Goal: Obtain resource: Download file/media

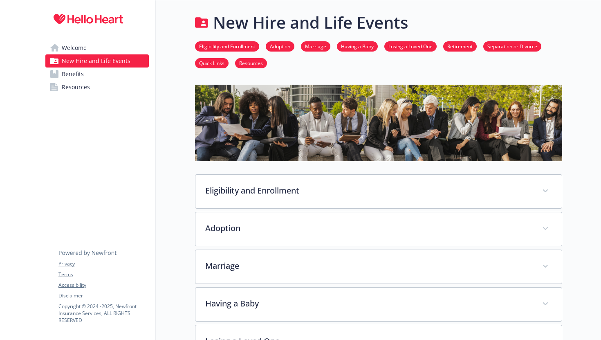
click at [217, 48] on link "Eligibility and Enrollment" at bounding box center [227, 46] width 64 height 8
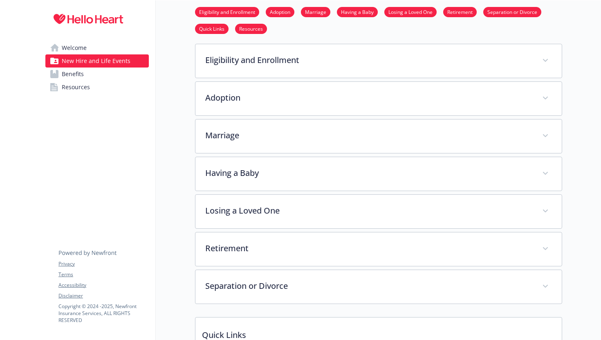
scroll to position [132, 0]
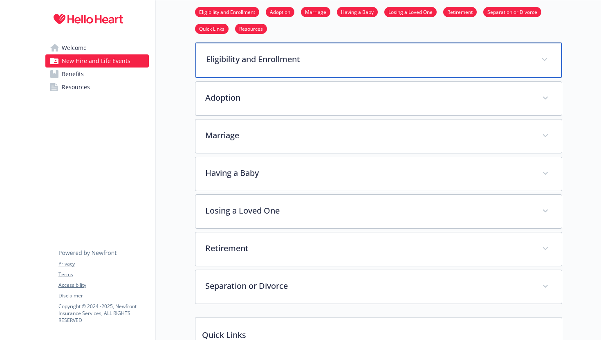
click at [220, 58] on p "Eligibility and Enrollment" at bounding box center [368, 59] width 325 height 12
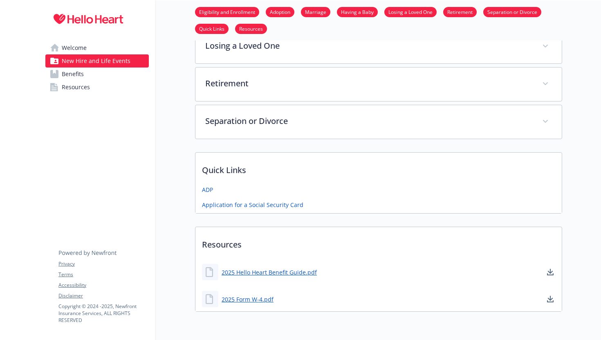
scroll to position [720, 0]
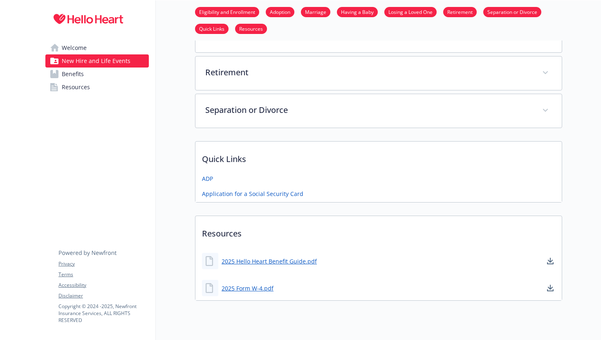
click at [83, 76] on span "Benefits" at bounding box center [73, 73] width 22 height 13
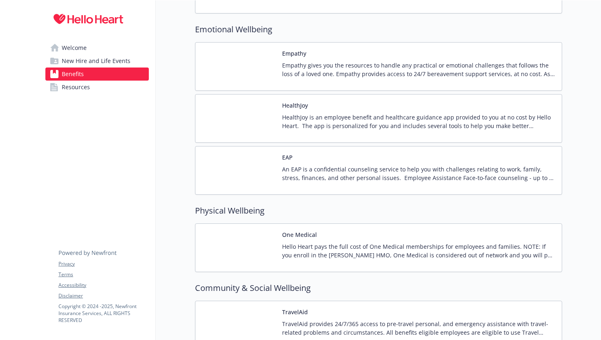
scroll to position [1254, 0]
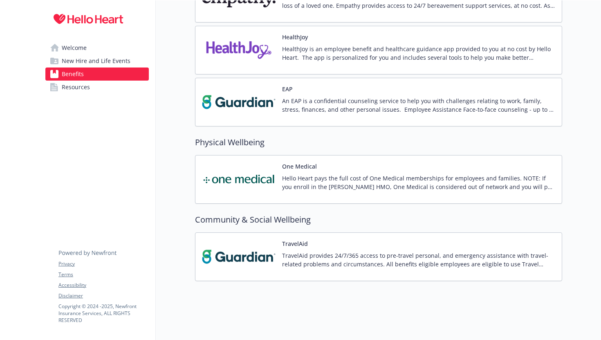
click at [88, 89] on span "Resources" at bounding box center [76, 87] width 28 height 13
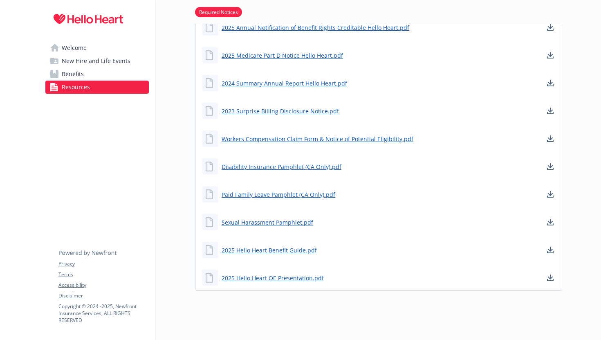
scroll to position [324, 0]
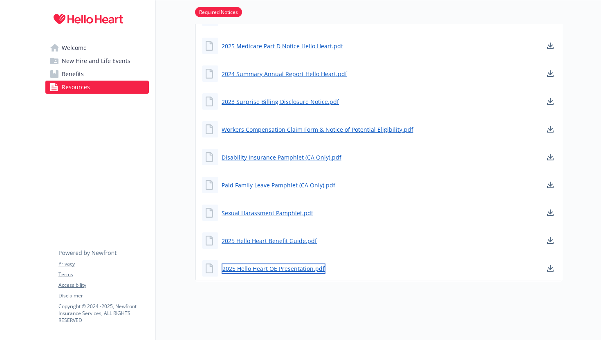
click at [300, 266] on link "2025 Hello Heart OE Presentation.pdf" at bounding box center [274, 268] width 104 height 10
